Goal: Information Seeking & Learning: Learn about a topic

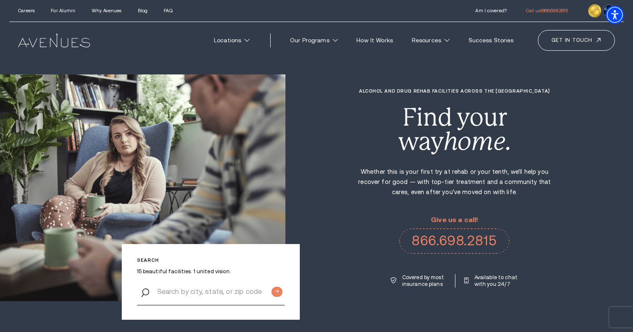
click at [326, 194] on div "Alcohol and Drug Rehab Facilities across the [GEOGRAPHIC_DATA] Find your way ho…" at bounding box center [458, 187] width 347 height 199
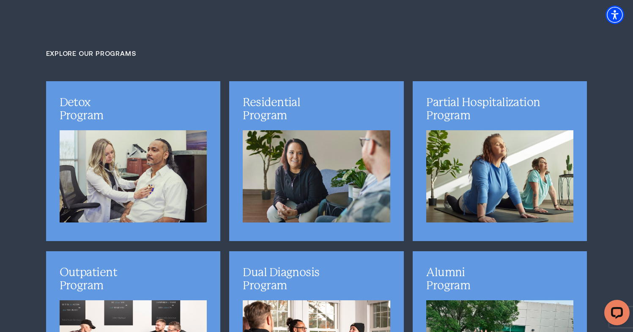
scroll to position [2076, 0]
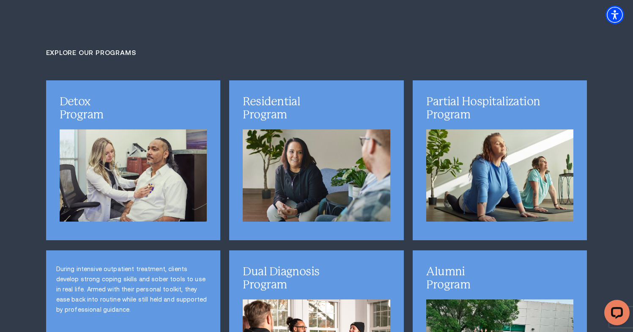
click at [143, 264] on p "During intensive outpatient treatment, clients develop strong coping skills and…" at bounding box center [133, 289] width 154 height 51
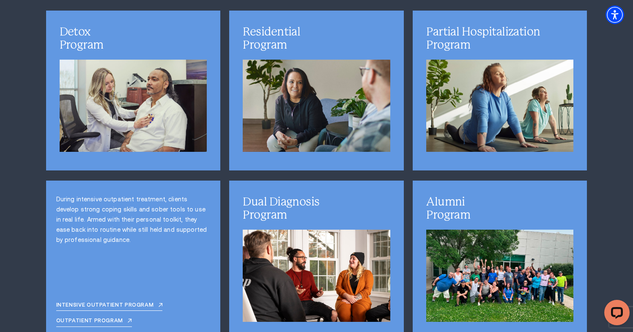
scroll to position [2163, 0]
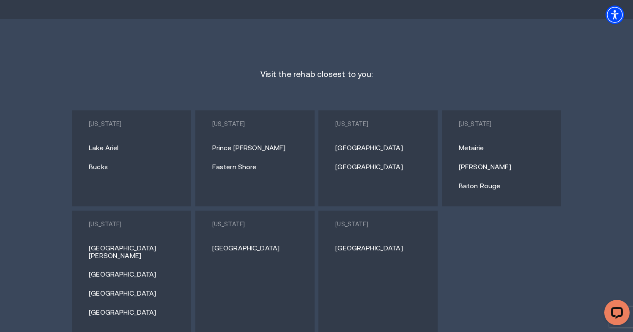
scroll to position [4323, 0]
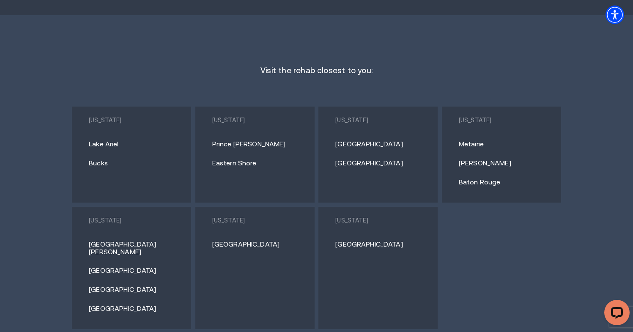
click at [488, 178] on link "Baton Rouge" at bounding box center [505, 182] width 92 height 8
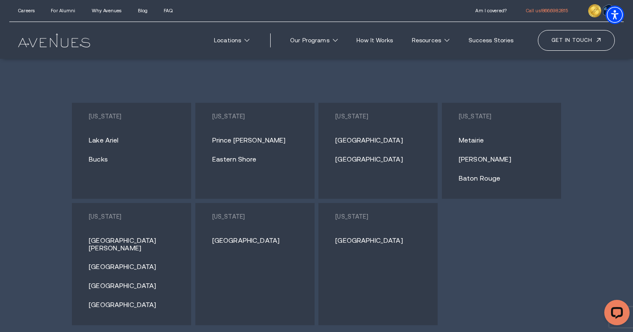
scroll to position [4313, 0]
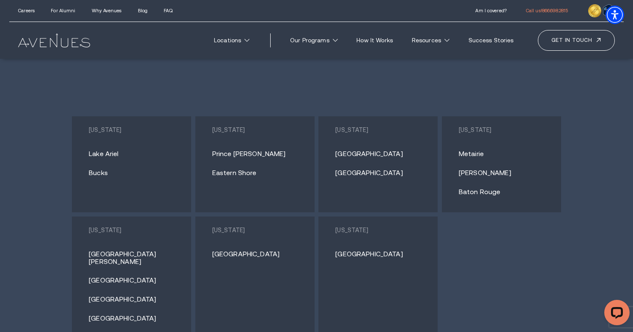
click at [489, 188] on link "Baton Rouge" at bounding box center [505, 192] width 92 height 8
